Goal: Book appointment/travel/reservation

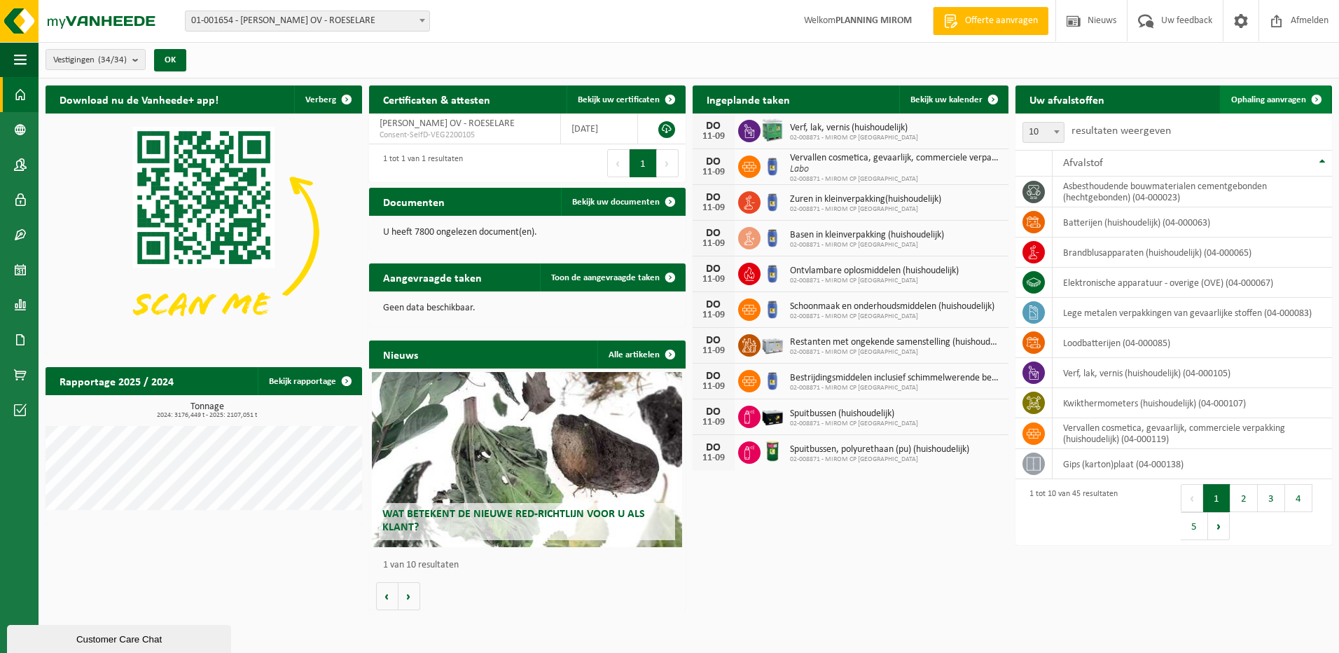
click at [1280, 98] on span "Ophaling aanvragen" at bounding box center [1268, 99] width 75 height 9
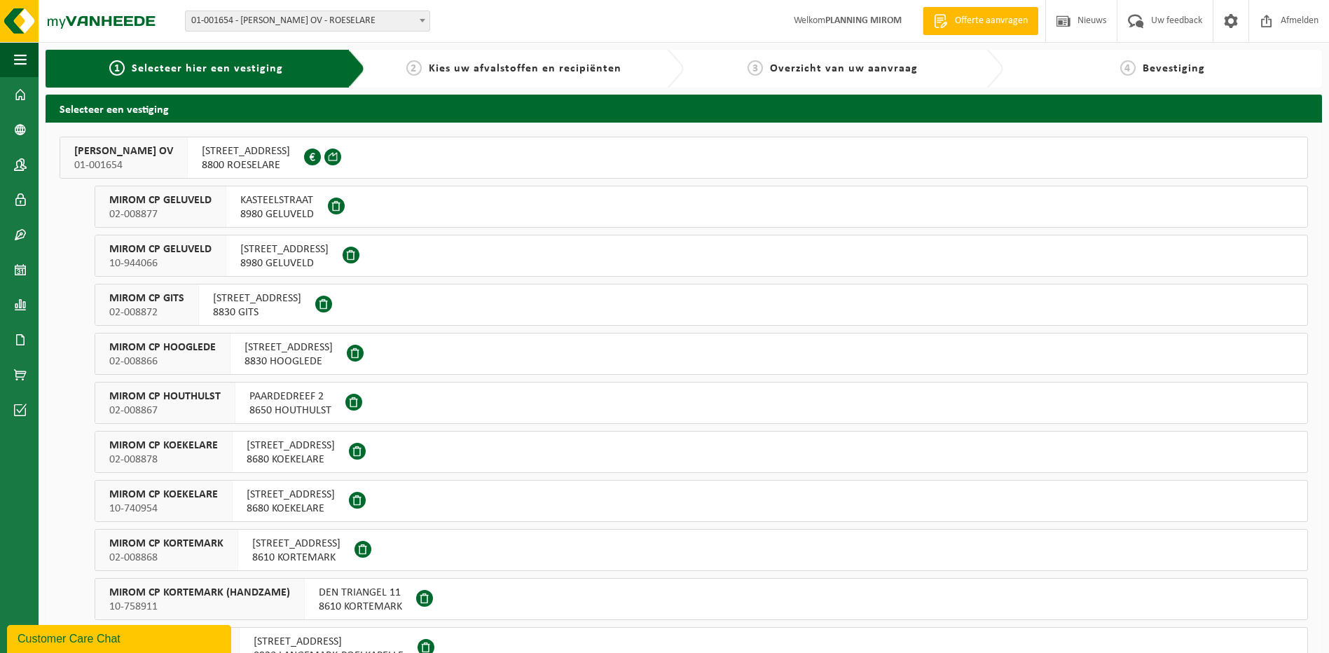
click at [994, 171] on button "MIROM ROESELARE OV 01-001654 OOSTNIEUWKERKSESTEENWEG 121 8800 ROESELARE 0213.89…" at bounding box center [684, 158] width 1248 height 42
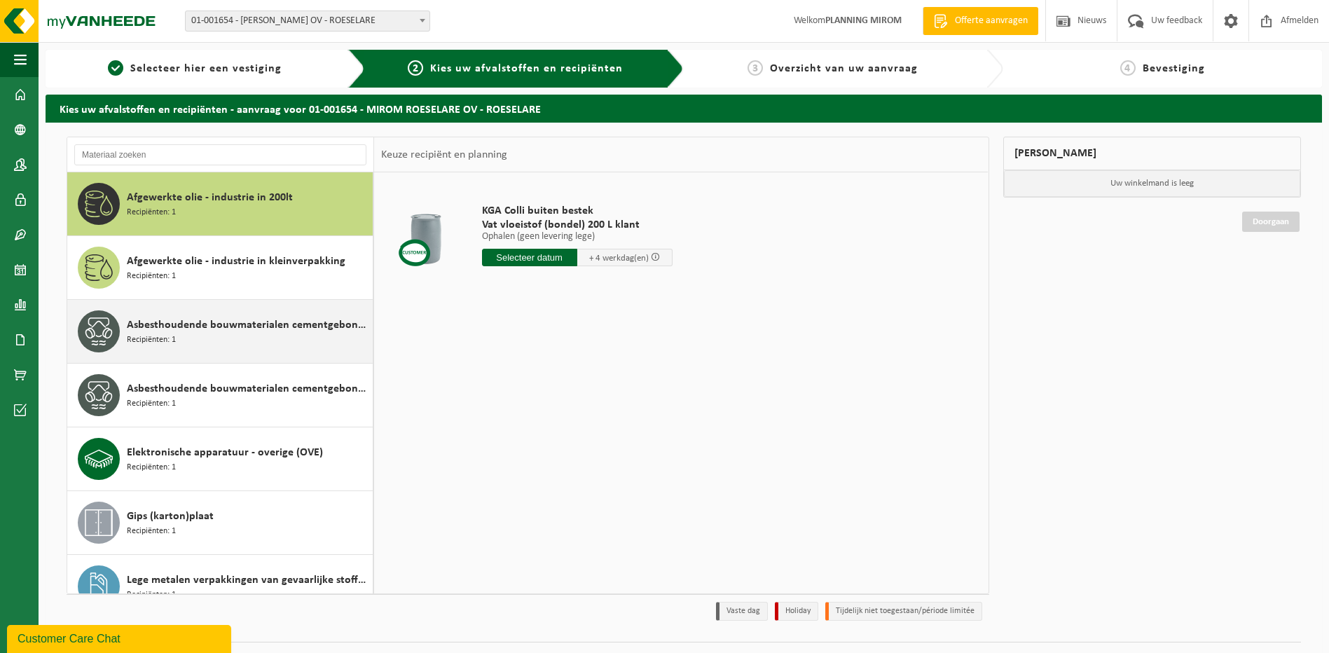
click at [179, 347] on div "Asbesthoudende bouwmaterialen cementgebonden (hechtgebonden) Recipiënten: 1" at bounding box center [248, 331] width 242 height 42
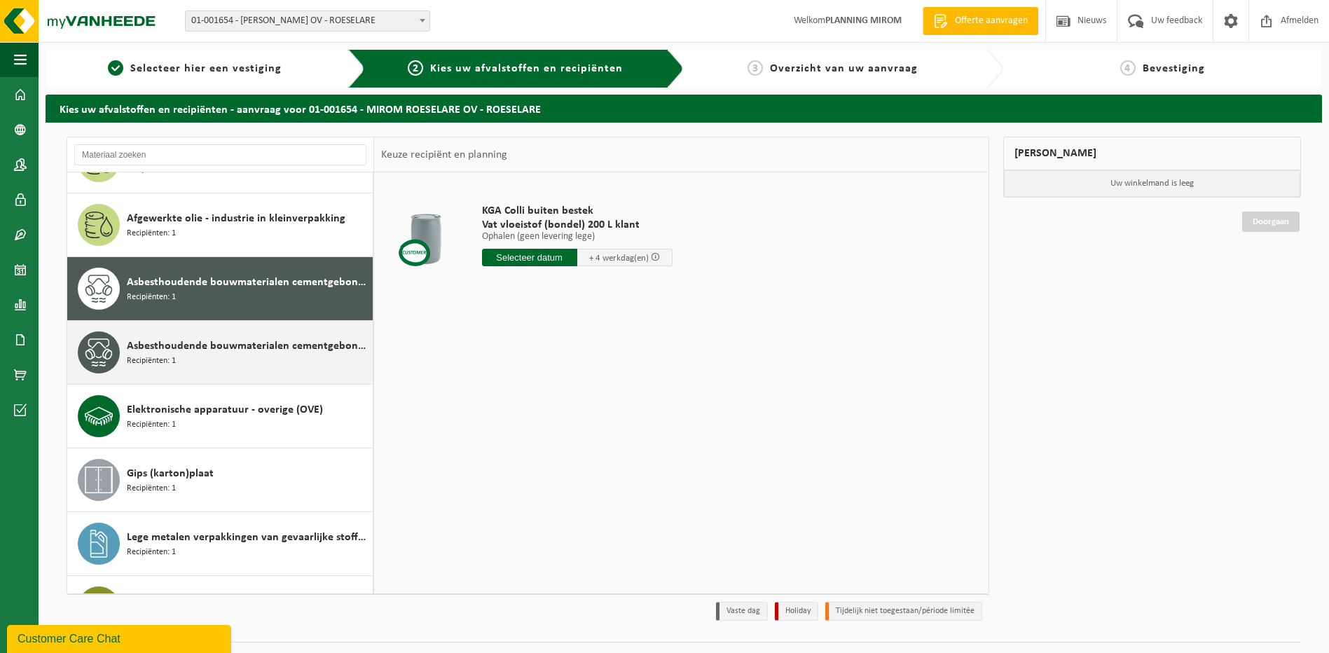
scroll to position [88, 0]
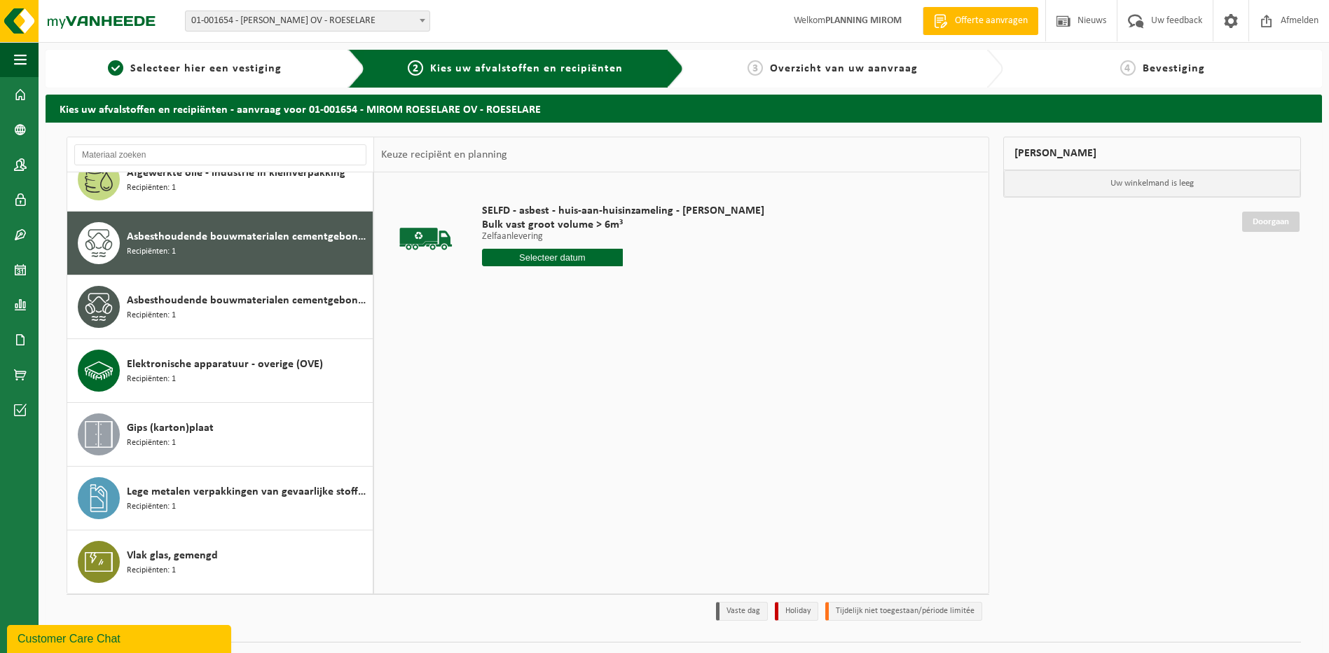
click at [543, 261] on input "text" at bounding box center [552, 258] width 141 height 18
click at [585, 359] on div "12" at bounding box center [593, 359] width 25 height 22
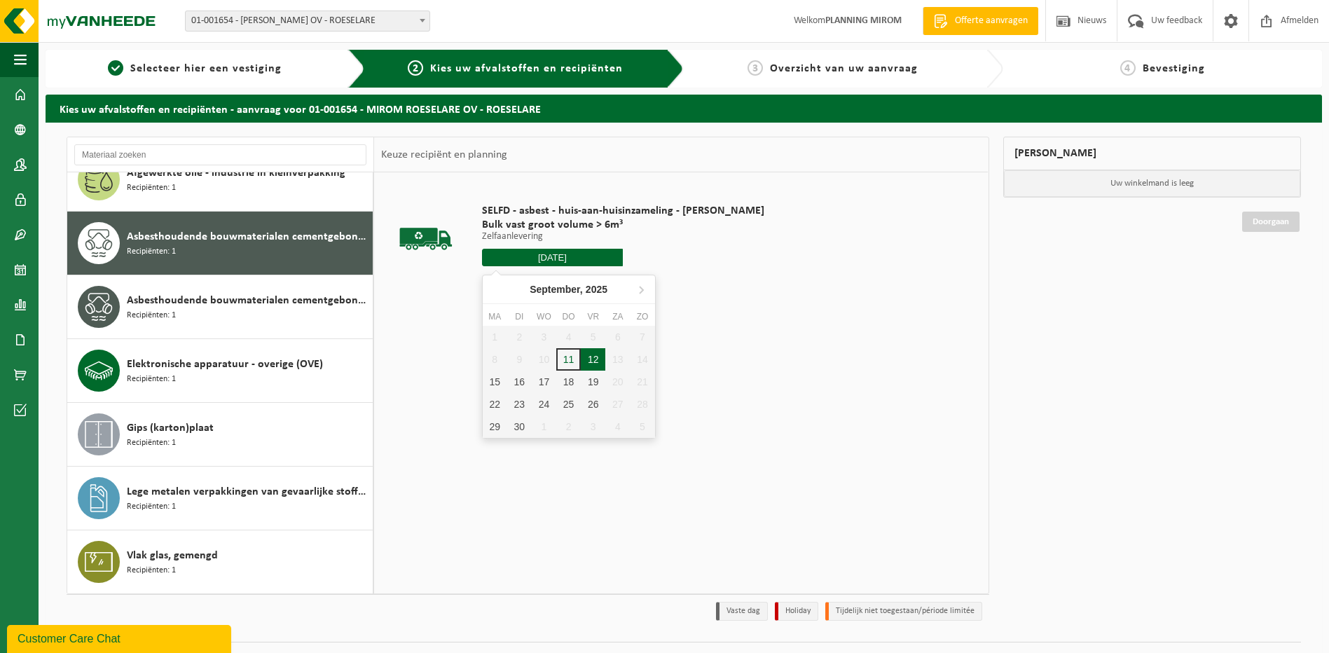
type input "Van [DATE]"
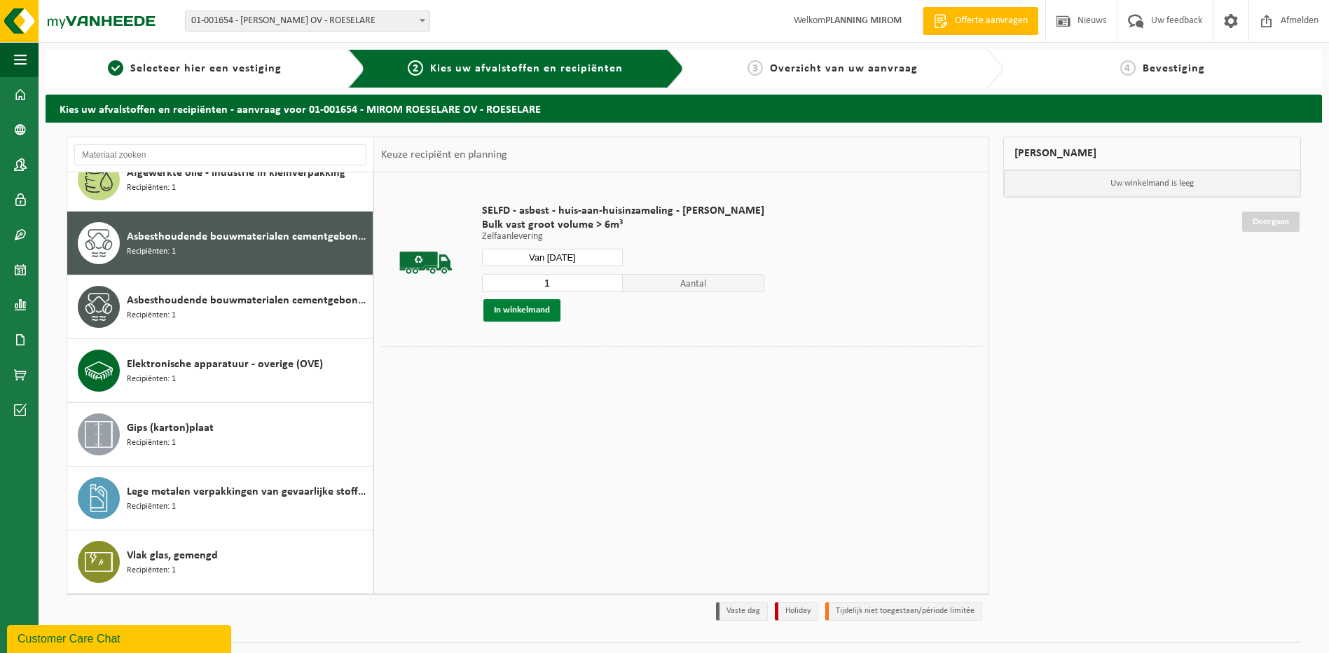
click at [518, 315] on button "In winkelmand" at bounding box center [521, 310] width 77 height 22
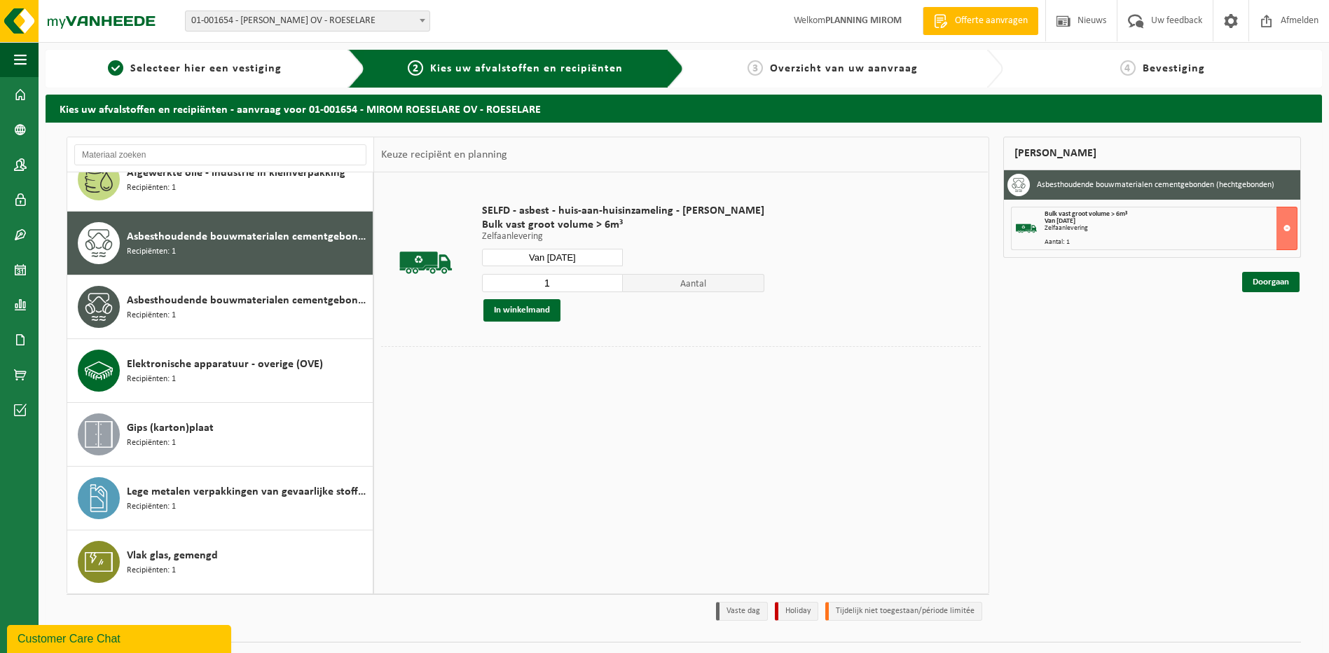
click at [595, 273] on div "1 Aantal" at bounding box center [623, 282] width 282 height 19
click at [590, 281] on input "1" at bounding box center [552, 283] width 141 height 18
type input "2"
click at [607, 279] on input "2" at bounding box center [552, 283] width 141 height 18
click at [532, 305] on button "In winkelmand" at bounding box center [521, 310] width 77 height 22
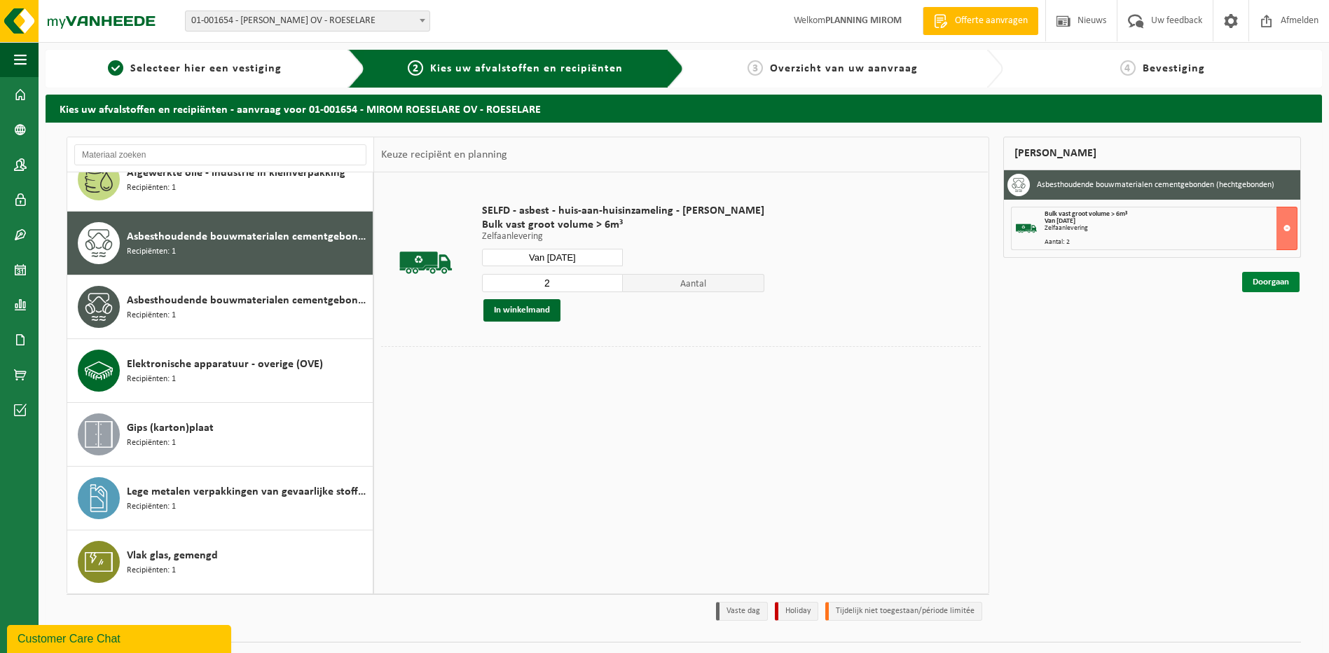
click at [1246, 284] on link "Doorgaan" at bounding box center [1270, 282] width 57 height 20
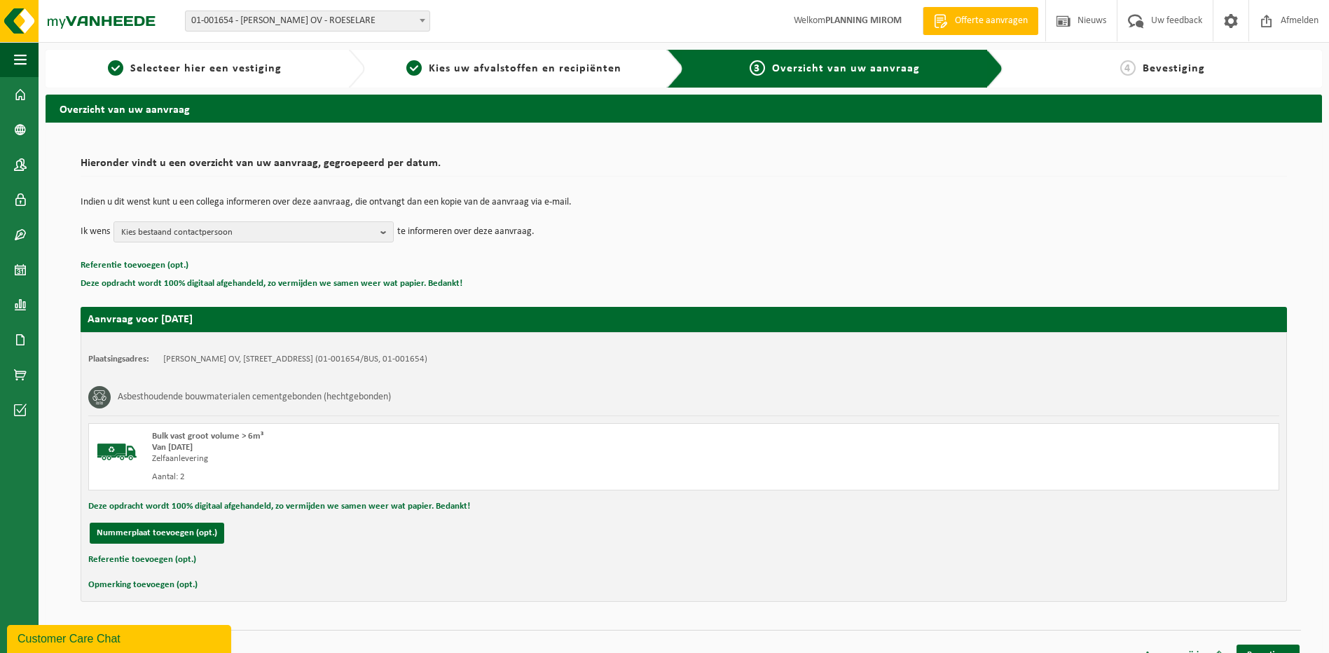
scroll to position [20, 0]
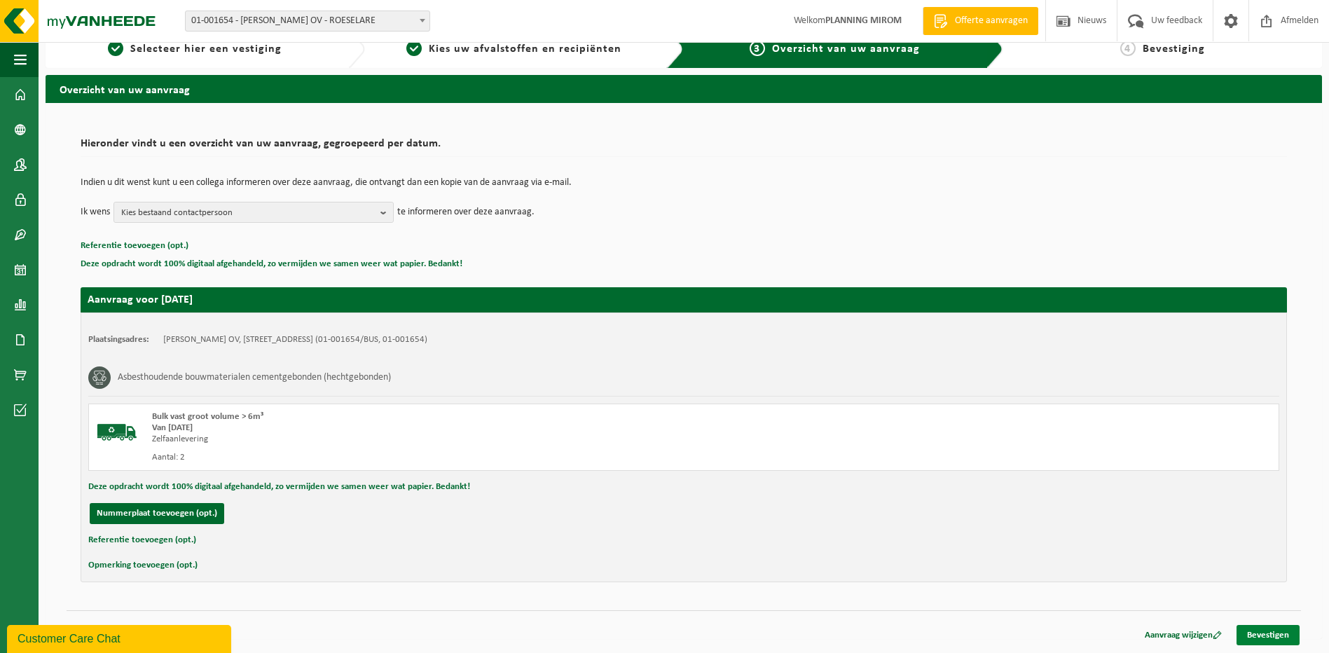
click at [1260, 622] on div "Aanvraag wijzigen Bevestigen" at bounding box center [684, 617] width 1234 height 15
click at [1261, 630] on link "Bevestigen" at bounding box center [1267, 635] width 63 height 20
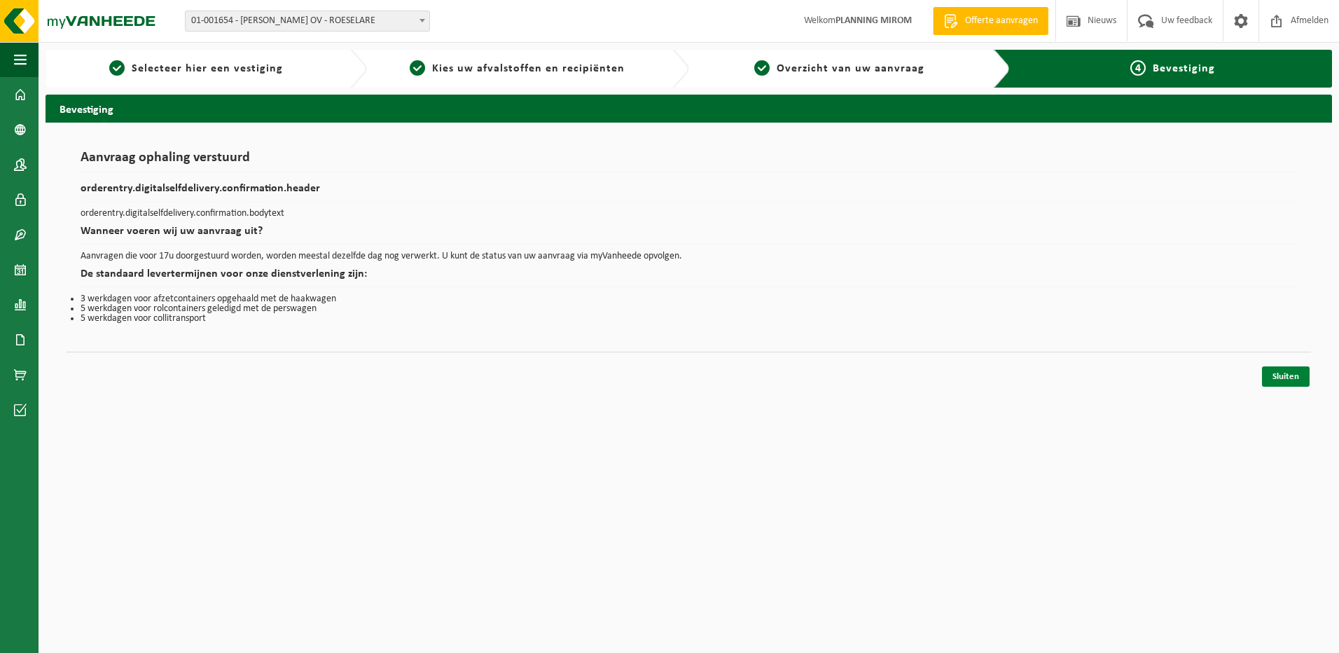
click at [1280, 371] on link "Sluiten" at bounding box center [1286, 376] width 48 height 20
